Goal: Information Seeking & Learning: Compare options

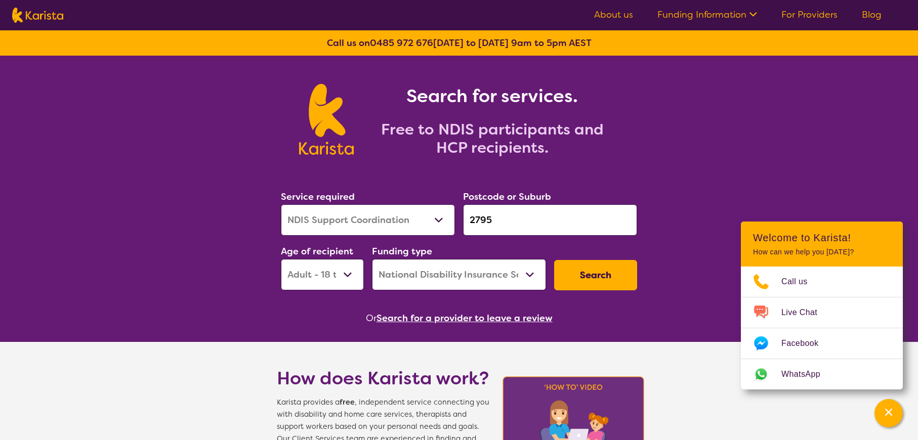
select select "NDIS Support Coordination"
select select "AD"
select select "NDIS"
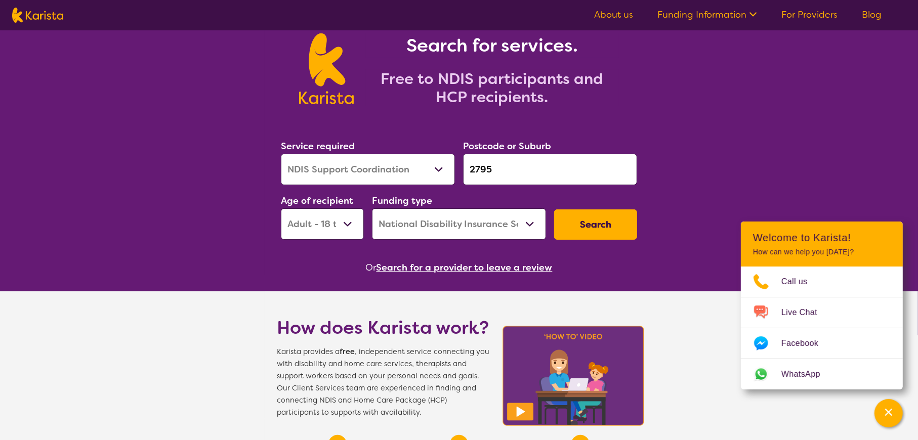
drag, startPoint x: 499, startPoint y: 162, endPoint x: 455, endPoint y: 156, distance: 44.4
click at [455, 156] on div "Service required Allied Health Assistant Assessment ([MEDICAL_DATA] or [MEDICAL…" at bounding box center [459, 189] width 364 height 109
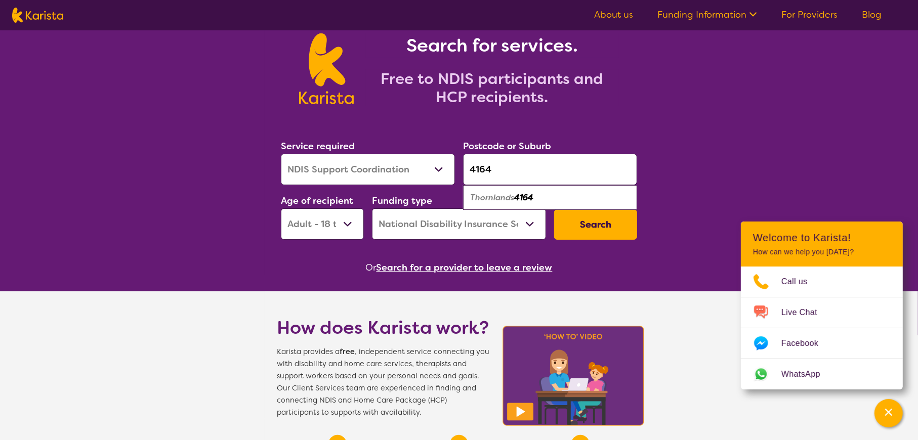
type input "4164"
click at [501, 199] on em "Thornlands" at bounding box center [492, 197] width 44 height 11
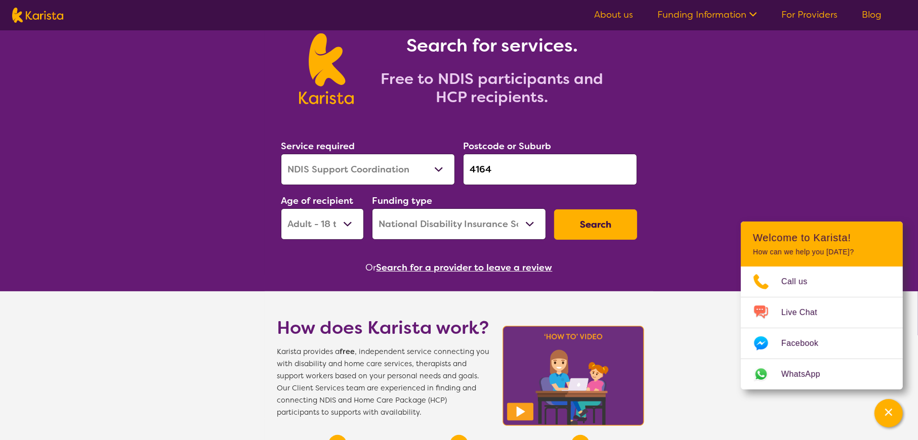
click at [591, 230] on button "Search" at bounding box center [595, 224] width 83 height 30
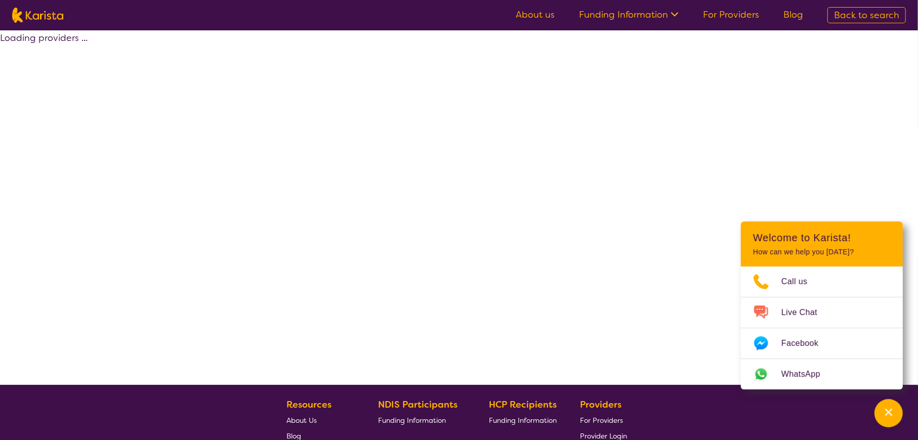
select select "by_score"
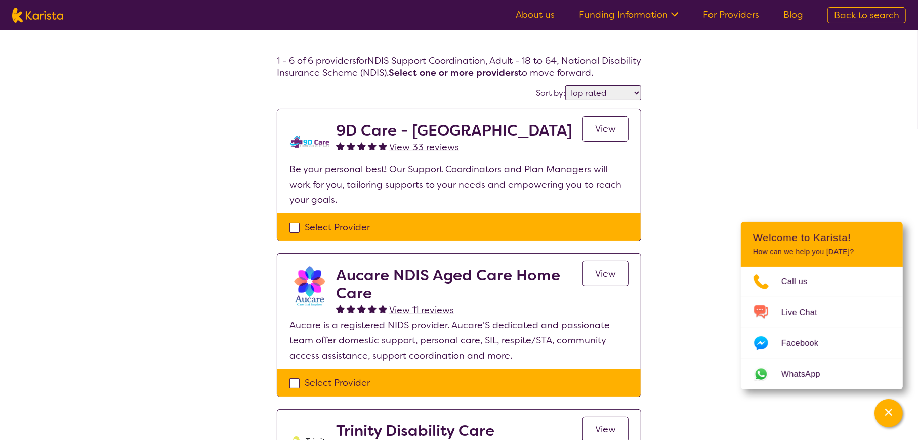
click at [587, 126] on link "View" at bounding box center [605, 128] width 46 height 25
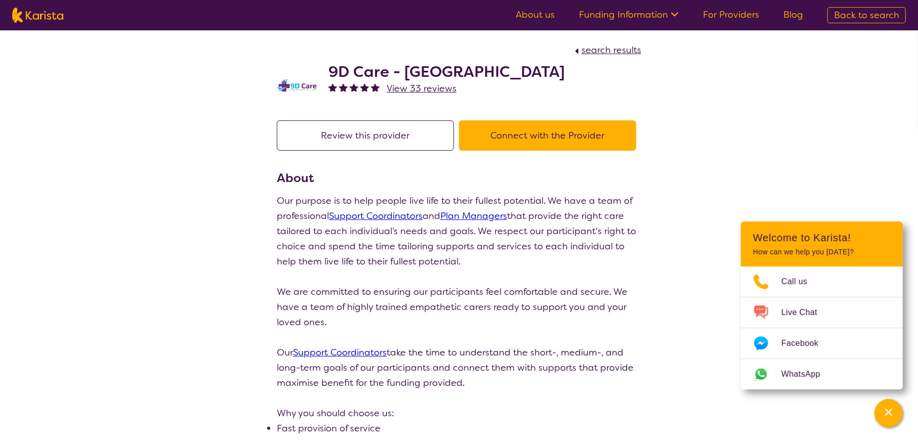
click at [415, 135] on button "Review this provider" at bounding box center [365, 135] width 177 height 30
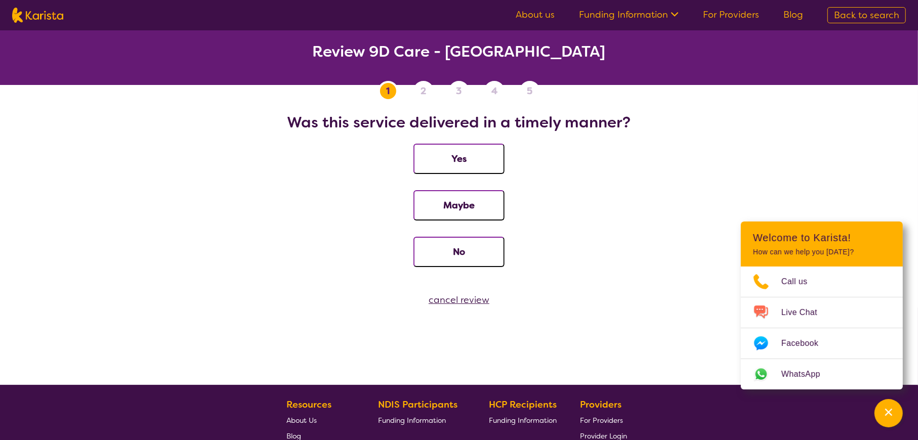
click at [457, 297] on div "cancel review" at bounding box center [459, 299] width 918 height 15
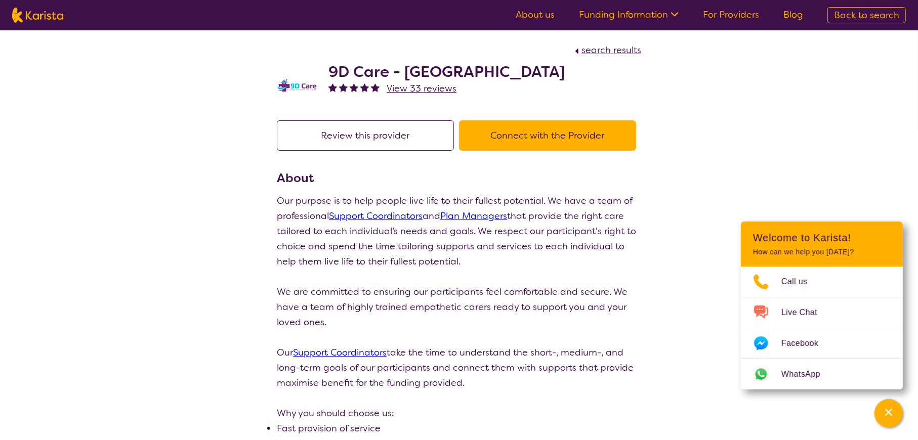
click at [513, 133] on button "Connect with the Provider" at bounding box center [547, 135] width 177 height 30
click at [420, 71] on h2 "9D Care - [GEOGRAPHIC_DATA]" at bounding box center [446, 72] width 236 height 18
click at [435, 67] on h2 "9D Care - [GEOGRAPHIC_DATA]" at bounding box center [446, 72] width 236 height 18
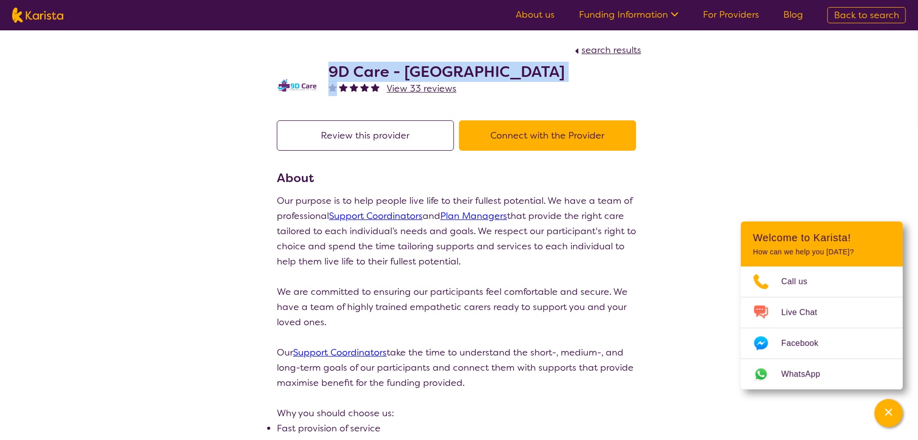
click at [435, 67] on h2 "9D Care - [GEOGRAPHIC_DATA]" at bounding box center [446, 72] width 236 height 18
copy h2 "9D Care - [GEOGRAPHIC_DATA]"
click at [412, 91] on span "View 33 reviews" at bounding box center [421, 88] width 70 height 12
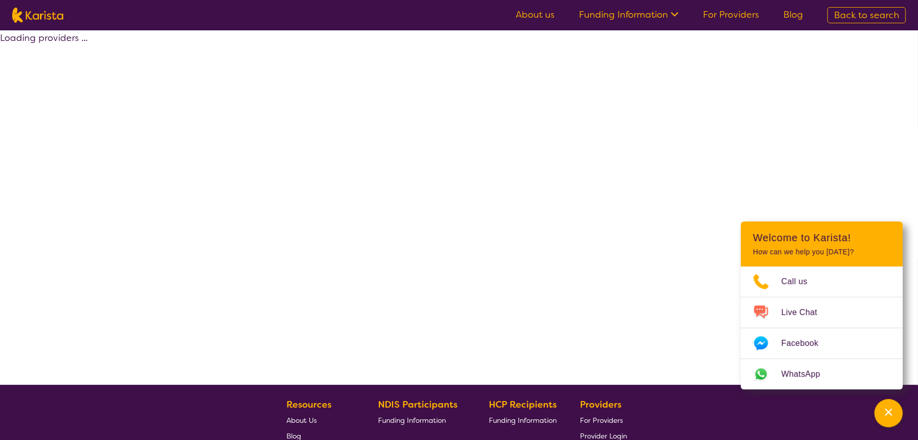
select select "by_score"
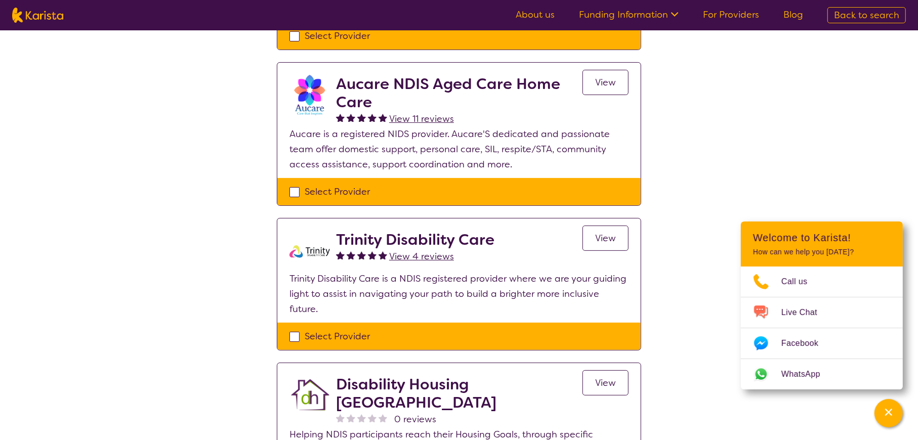
scroll to position [202, 0]
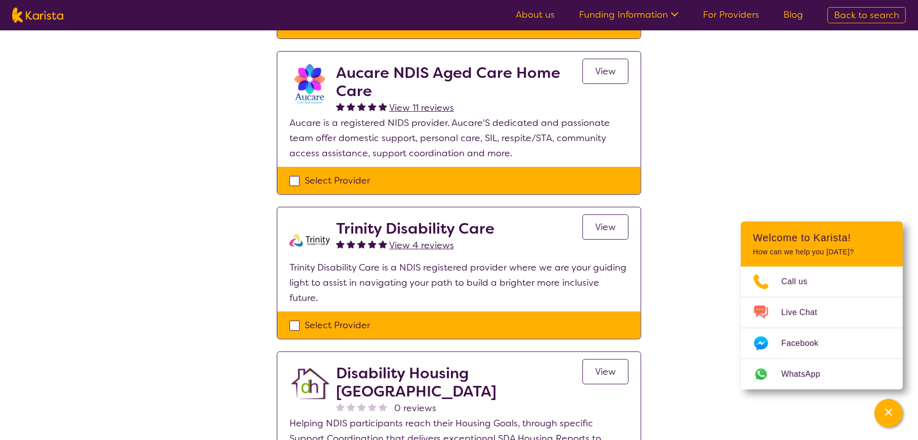
click at [608, 235] on link "View" at bounding box center [605, 226] width 46 height 25
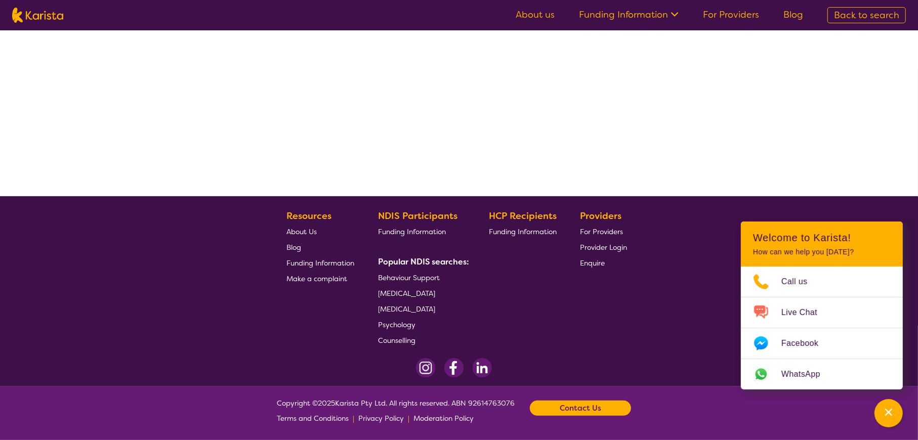
scroll to position [51, 0]
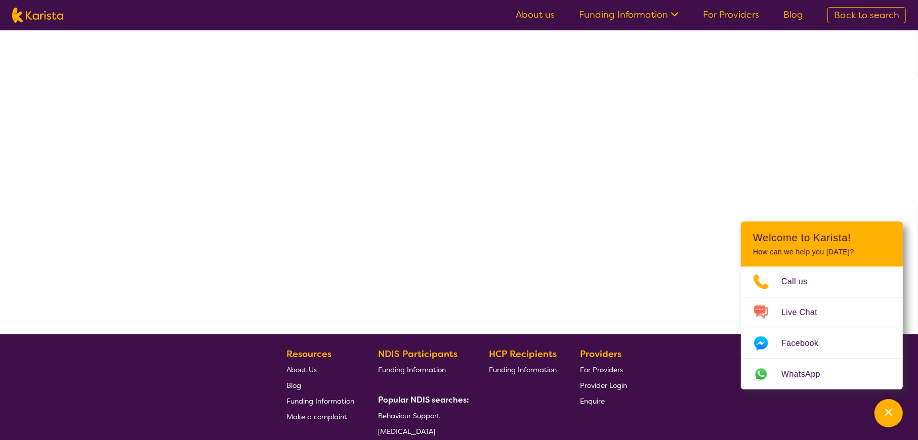
select select "NDIS Support Coordination"
select select "AD"
select select "NDIS"
